Goal: Information Seeking & Learning: Learn about a topic

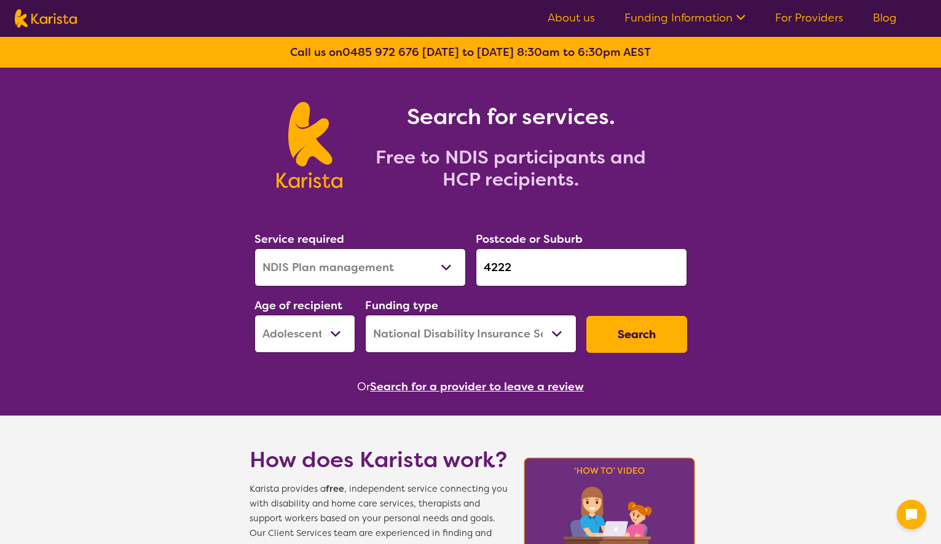
select select "NDIS Plan management"
select select "AS"
select select "NDIS"
click at [661, 318] on button "Search" at bounding box center [636, 334] width 101 height 37
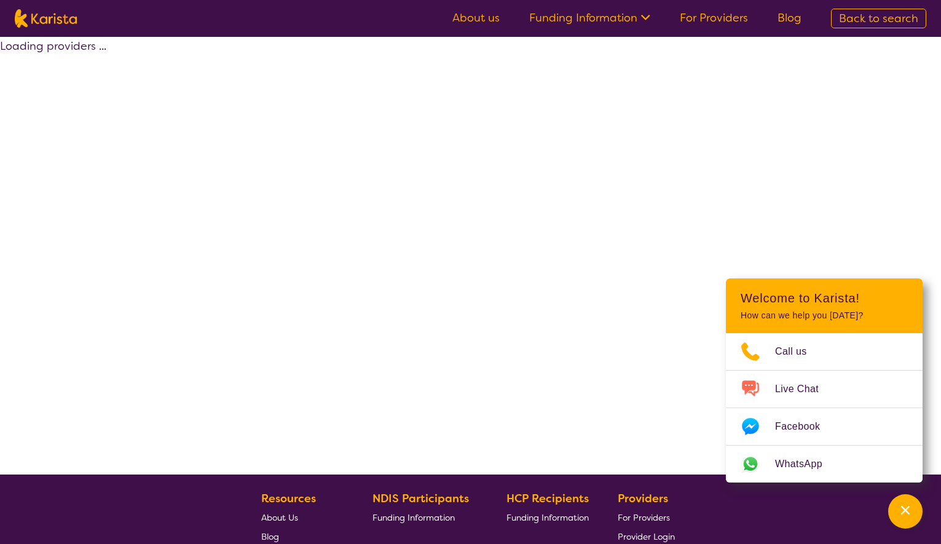
select select "by_score"
